Goal: Task Accomplishment & Management: Manage account settings

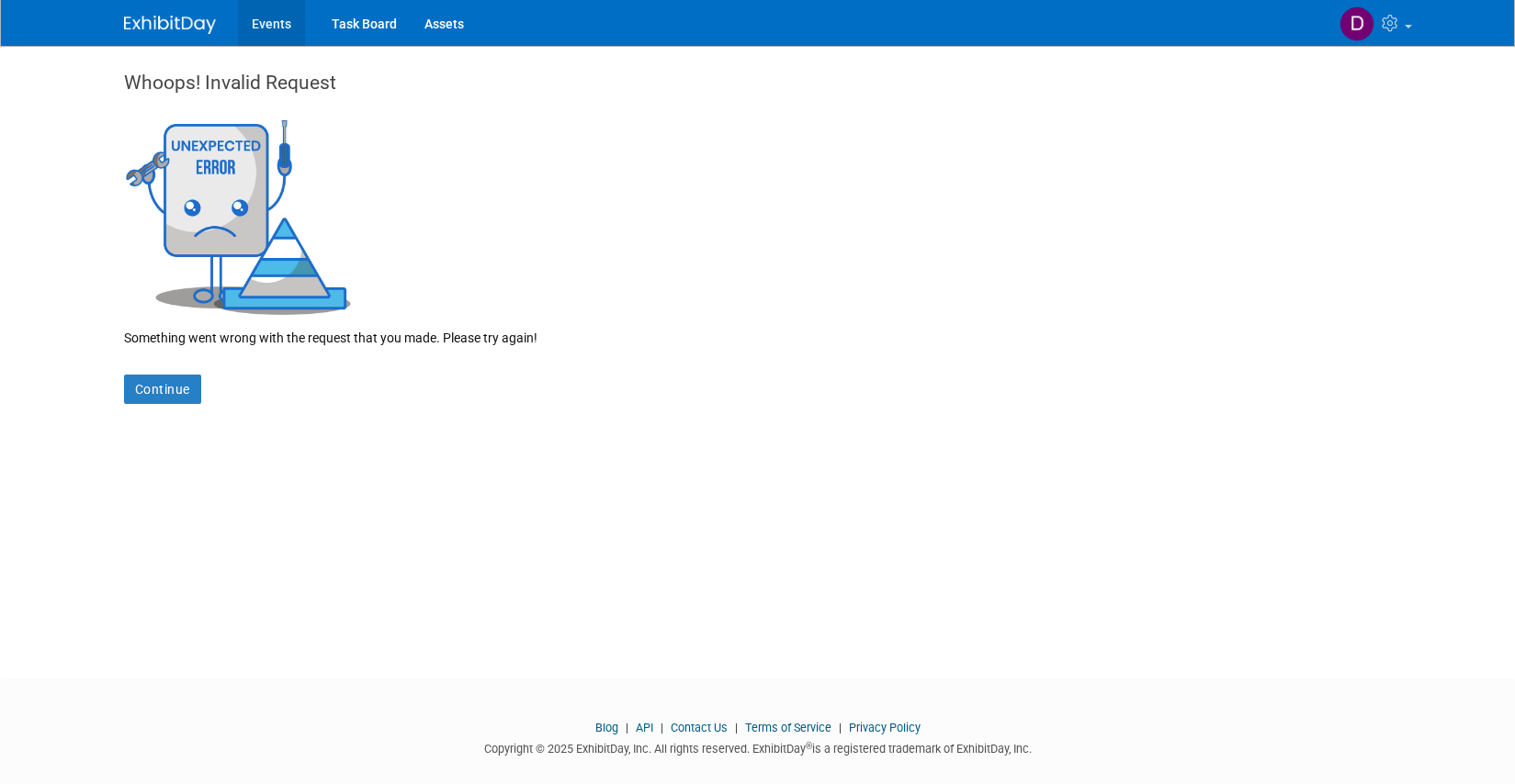
click at [278, 26] on link "Events" at bounding box center [271, 23] width 67 height 46
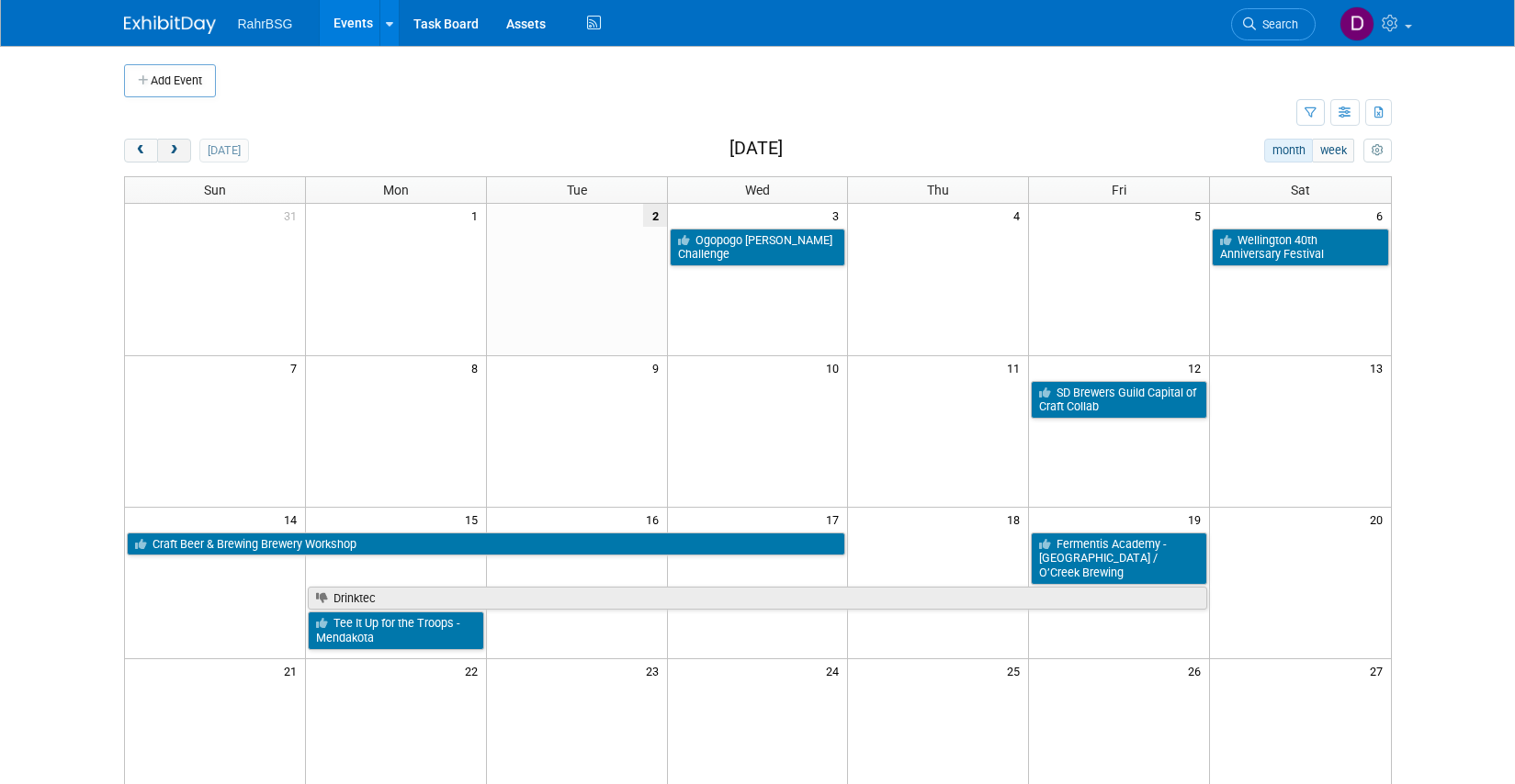
click at [177, 148] on span "next" at bounding box center [173, 150] width 14 height 12
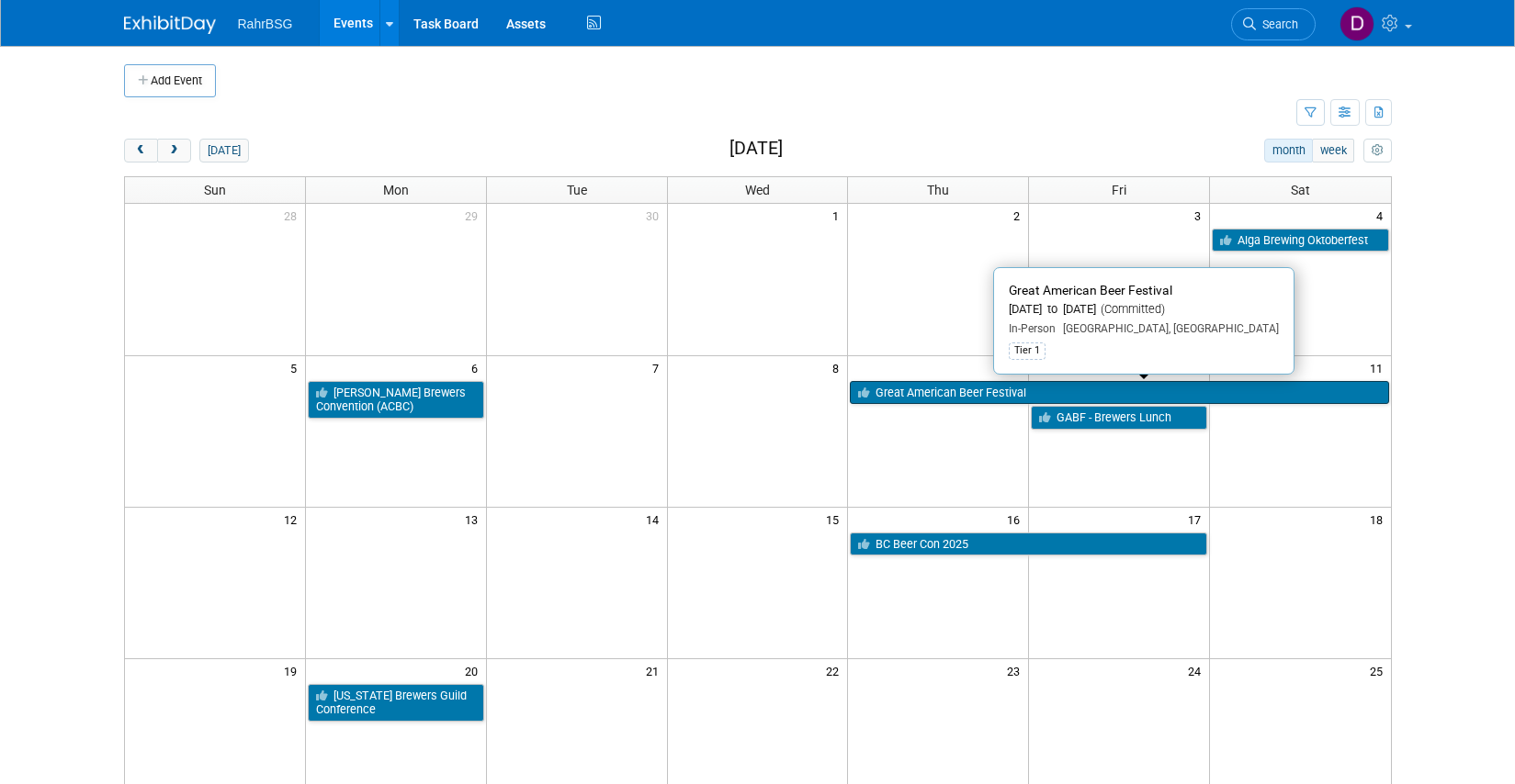
click at [988, 392] on link "Great American Beer Festival" at bounding box center [1119, 393] width 538 height 24
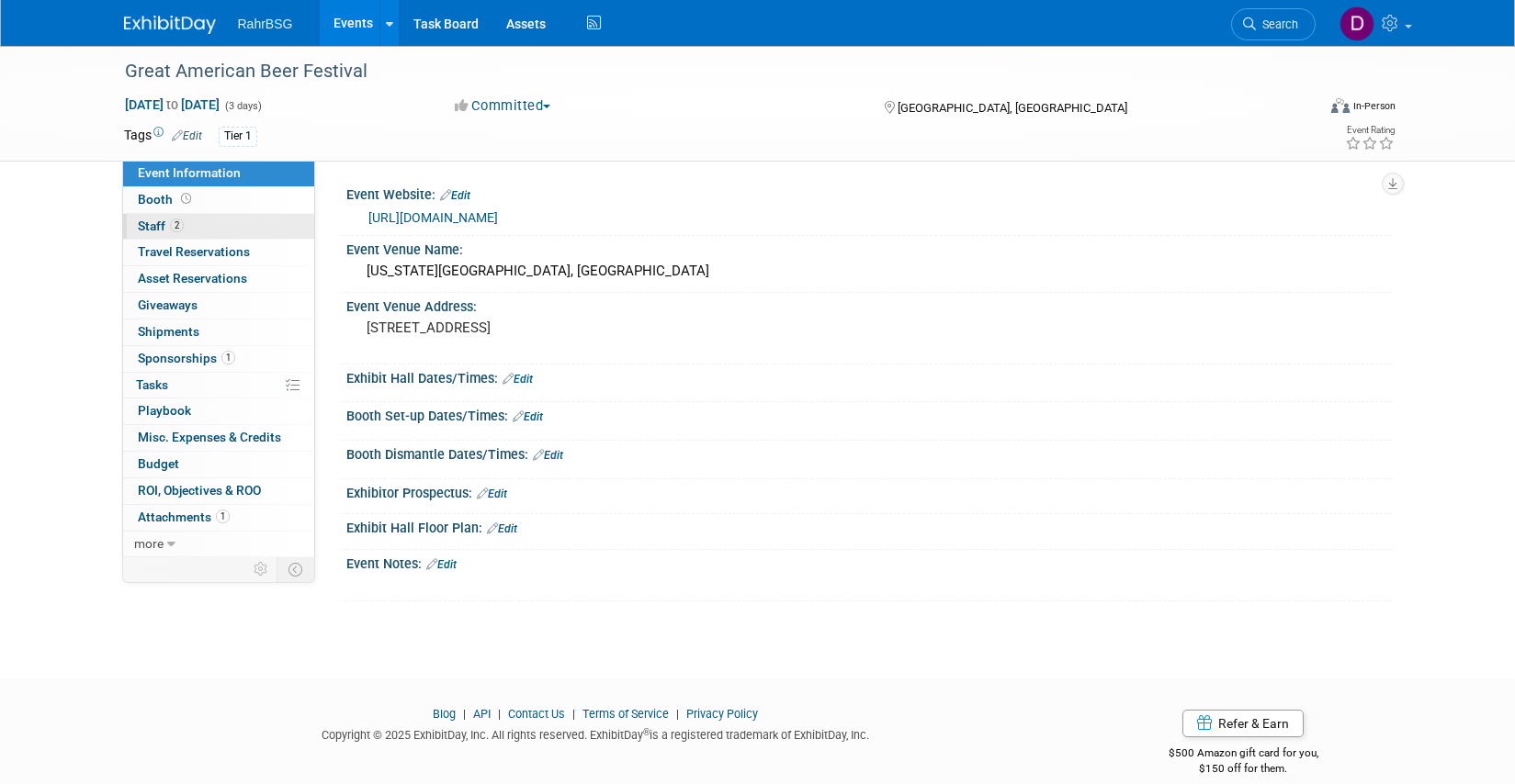
click at [144, 229] on span "Staff 2" at bounding box center [161, 226] width 46 height 15
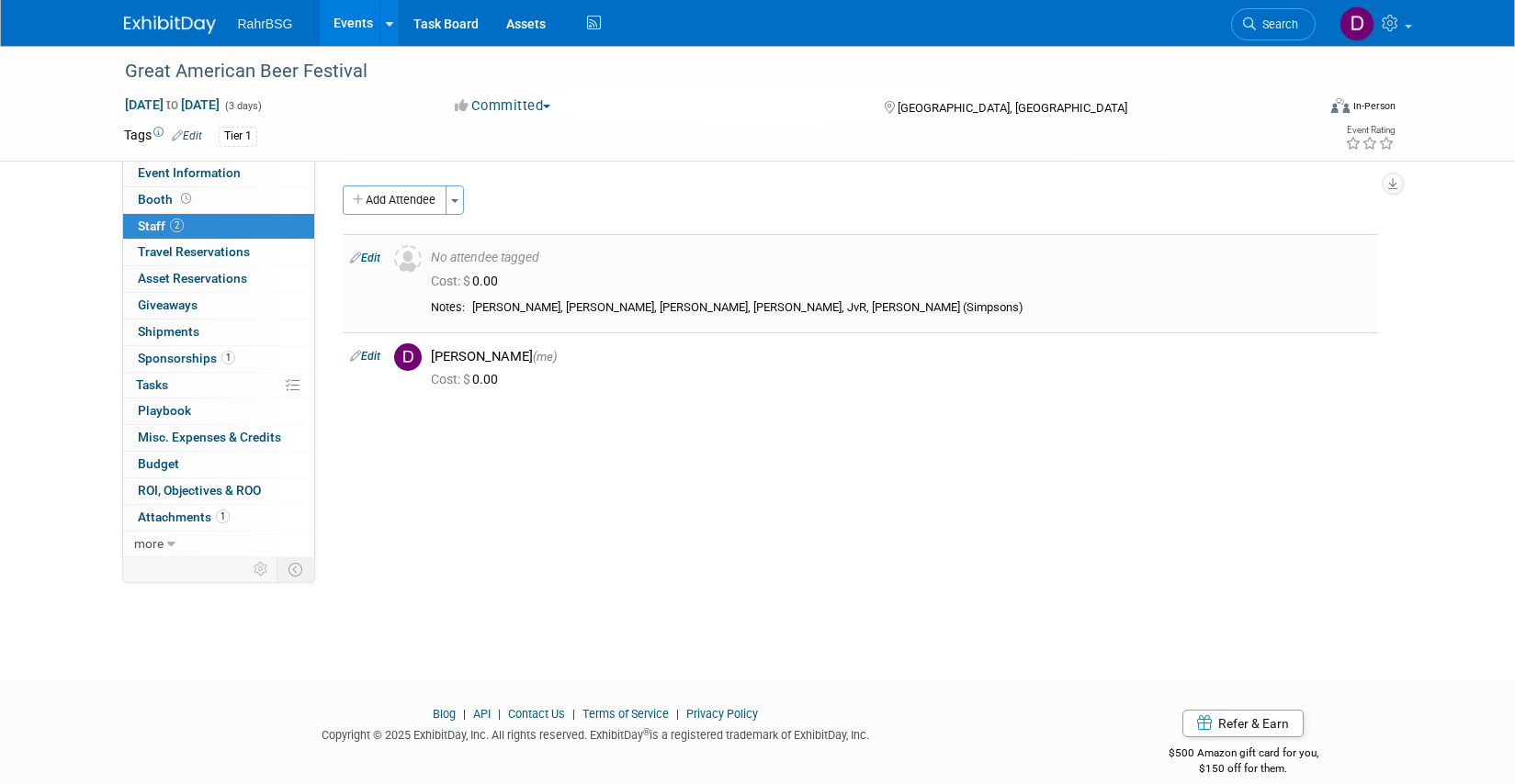
click at [373, 256] on link "Edit" at bounding box center [365, 258] width 30 height 13
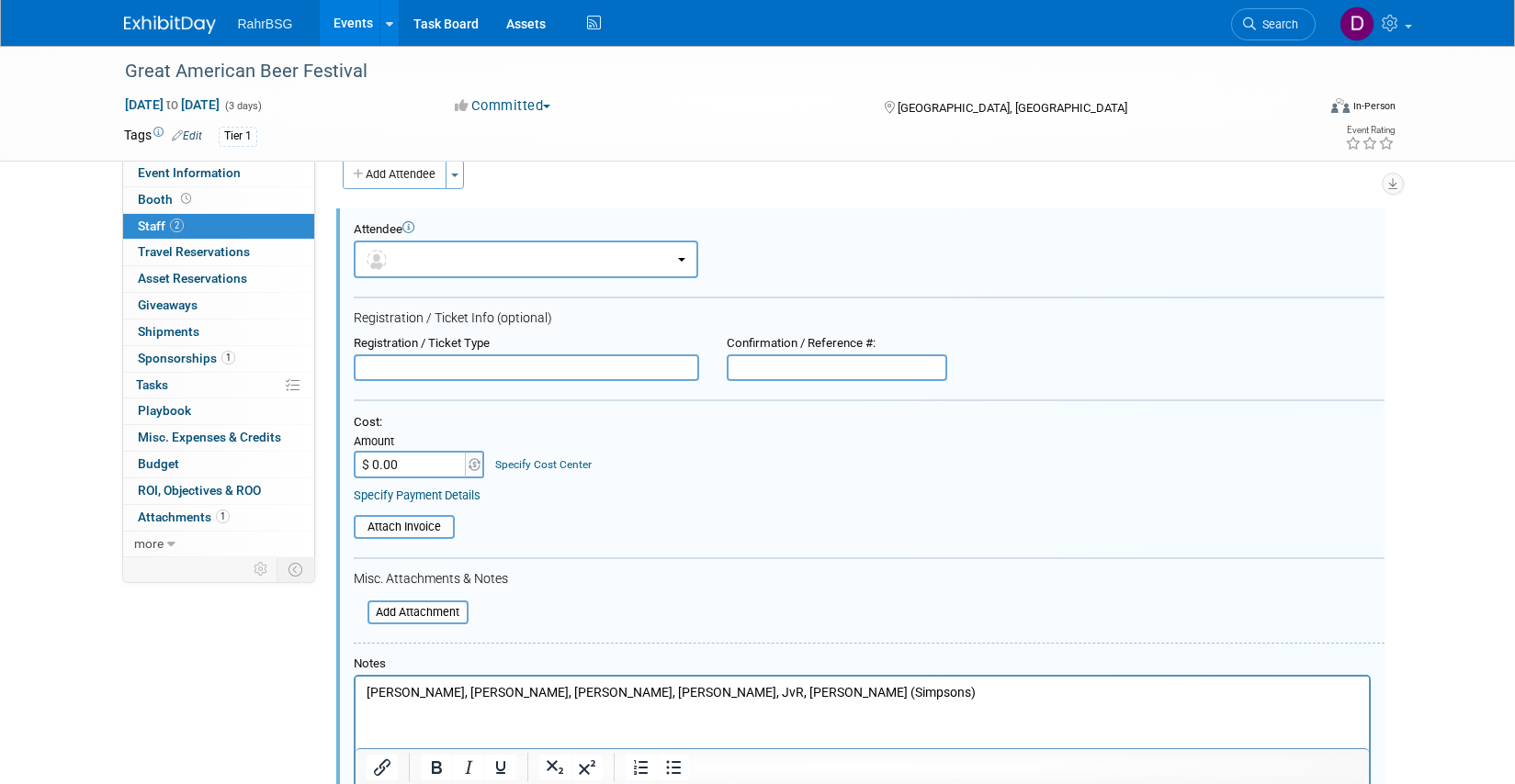
click at [589, 692] on p "Dan, Nicole, Ben S, Matt S, JvR, Richard (Simpsons)" at bounding box center [862, 694] width 992 height 18
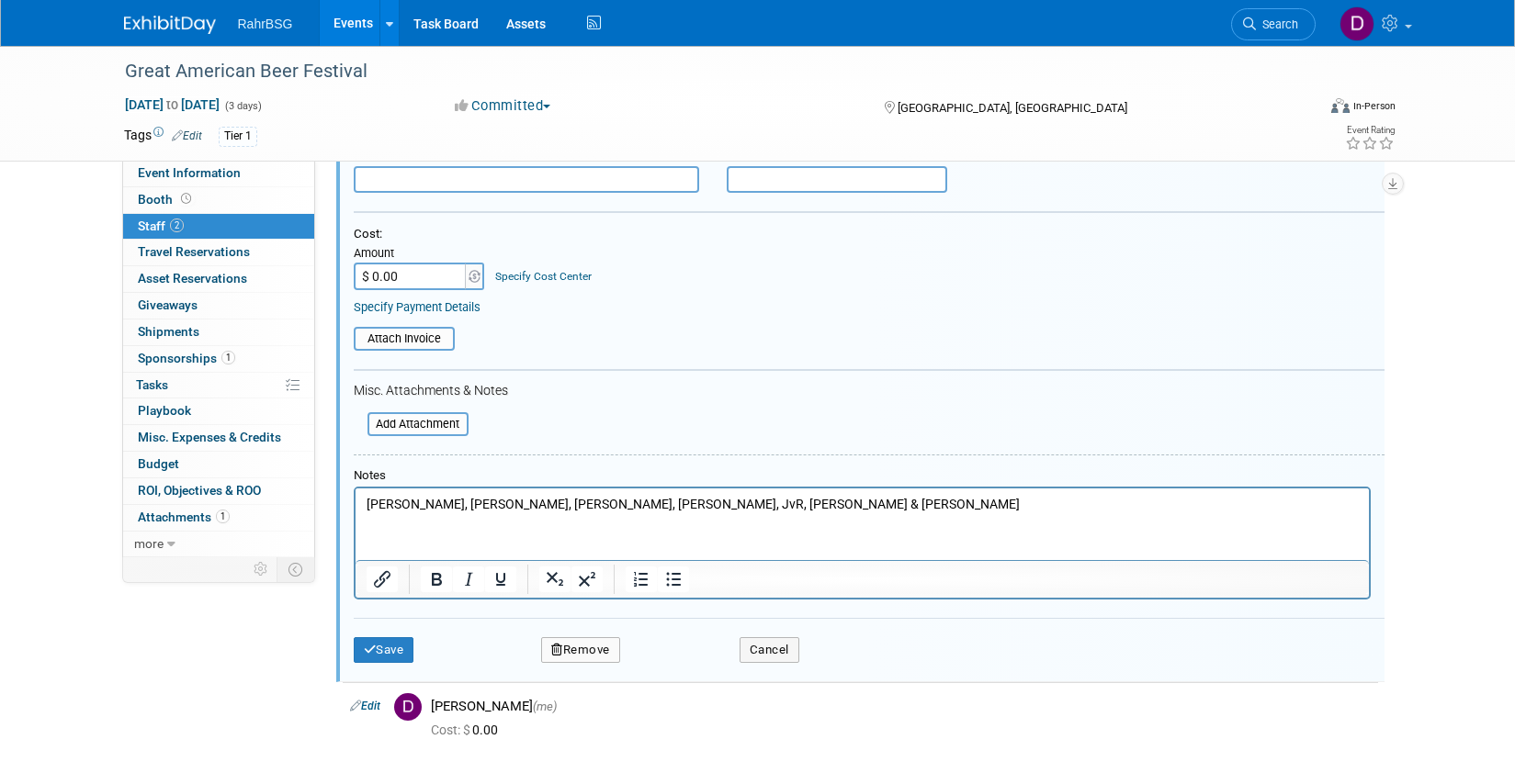
scroll to position [213, 0]
click at [378, 652] on button "Save" at bounding box center [384, 651] width 61 height 26
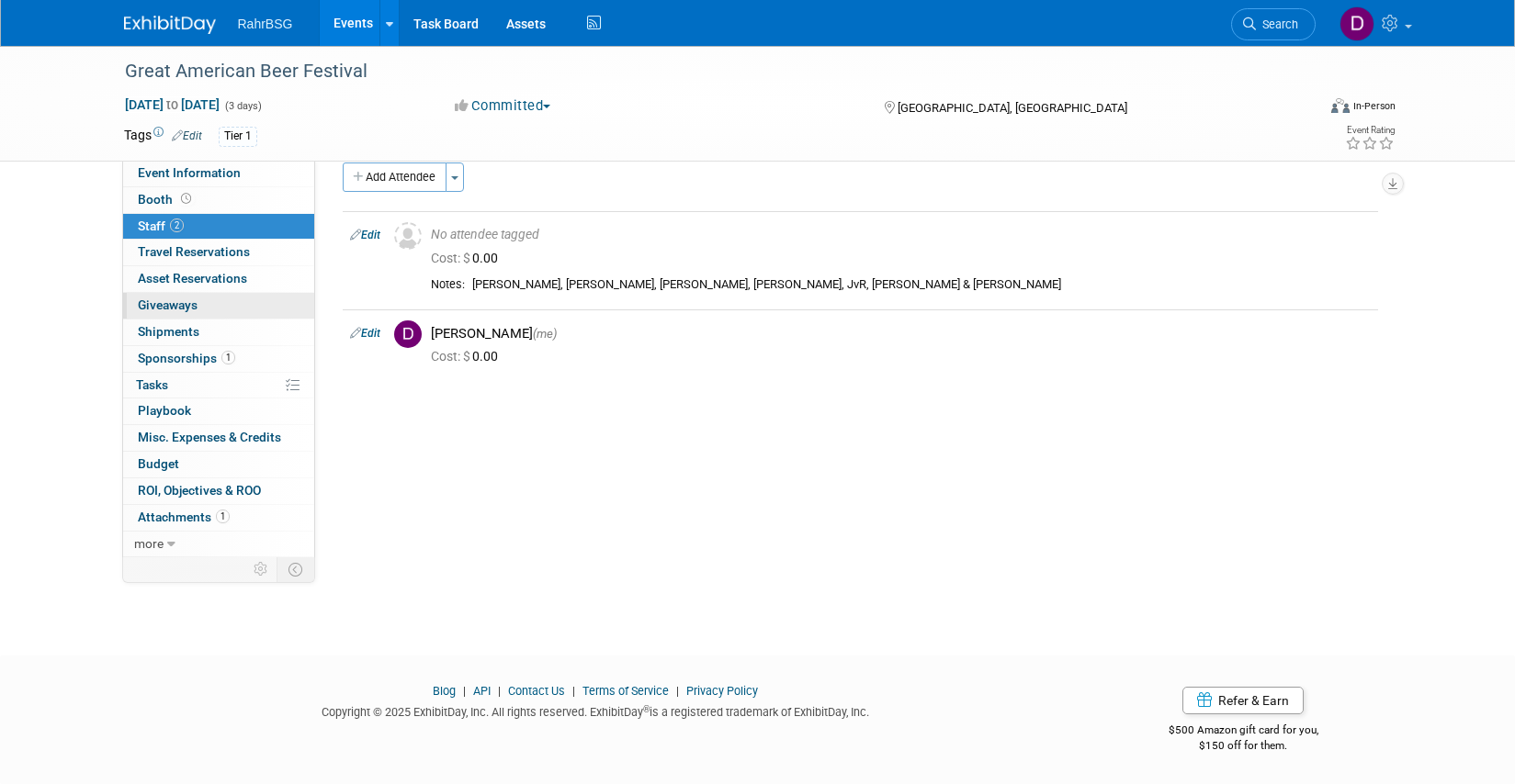
click at [172, 309] on span "Giveaways 0" at bounding box center [168, 305] width 60 height 15
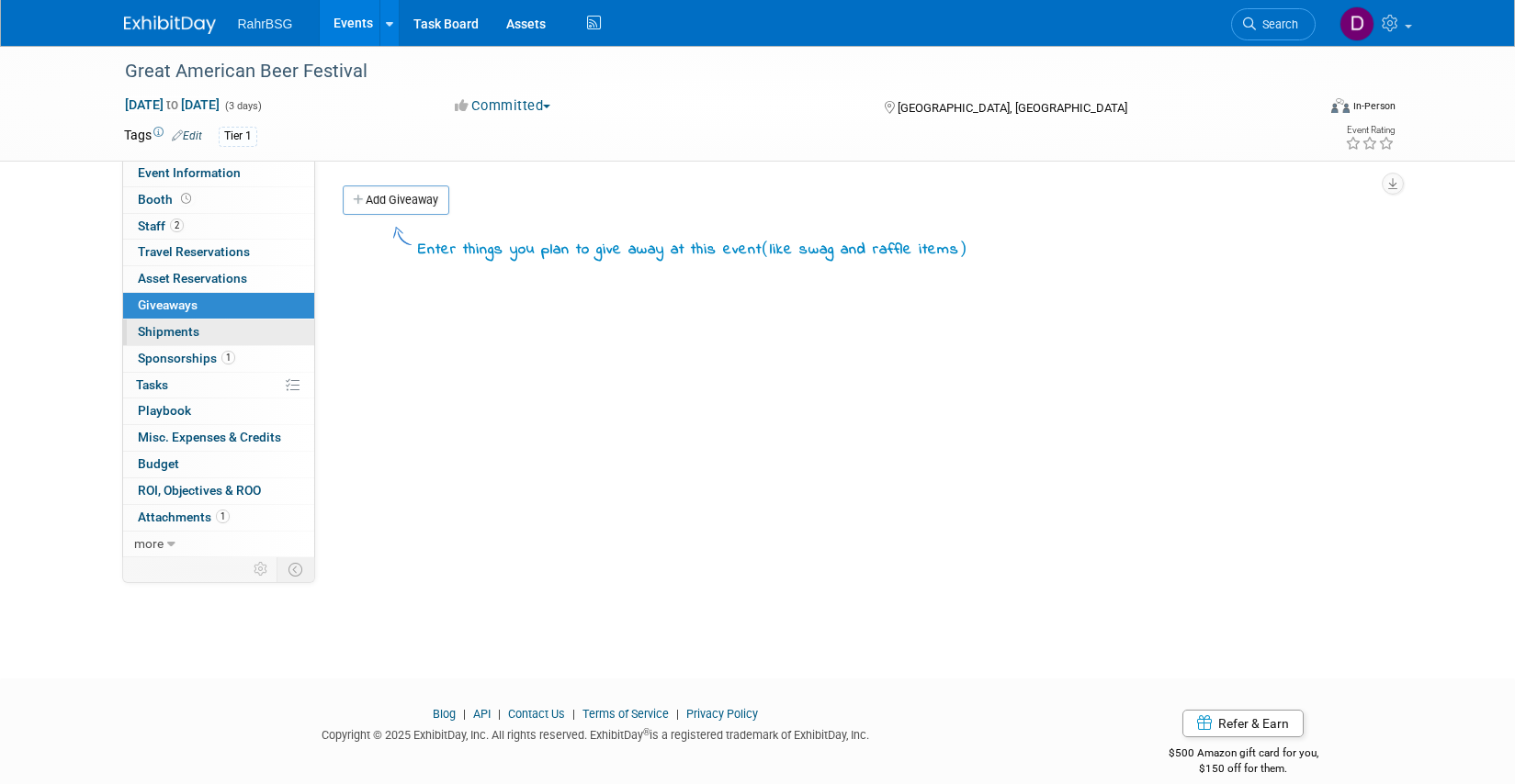
click at [165, 332] on span "Shipments 0" at bounding box center [169, 332] width 62 height 15
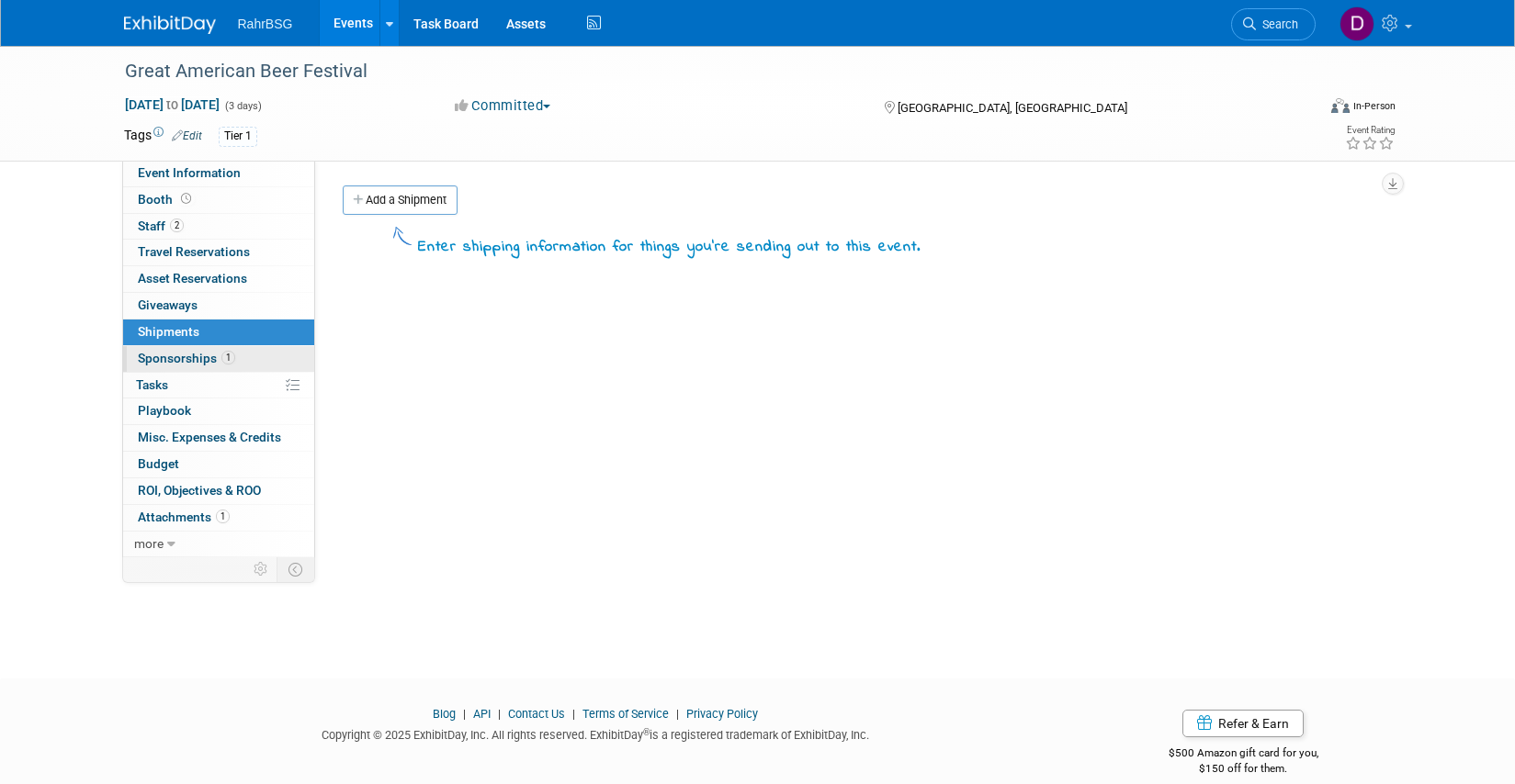
click at [170, 356] on span "Sponsorships 1" at bounding box center [187, 358] width 98 height 15
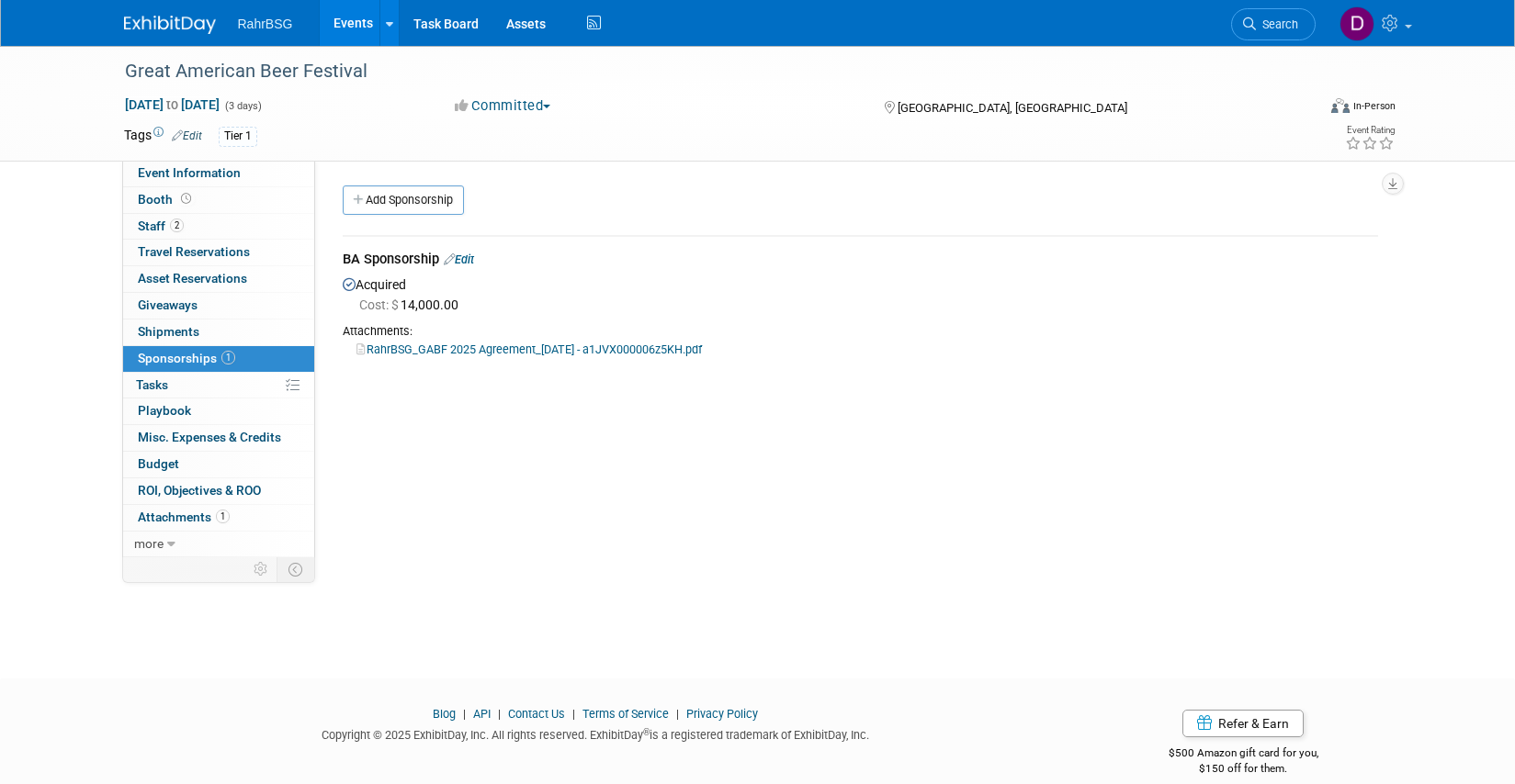
click at [547, 348] on link "RahrBSG_GABF 2025 Agreement_7.8.2025 - a1JVX000006z5KH.pdf" at bounding box center [529, 349] width 346 height 14
